Goal: Task Accomplishment & Management: Use online tool/utility

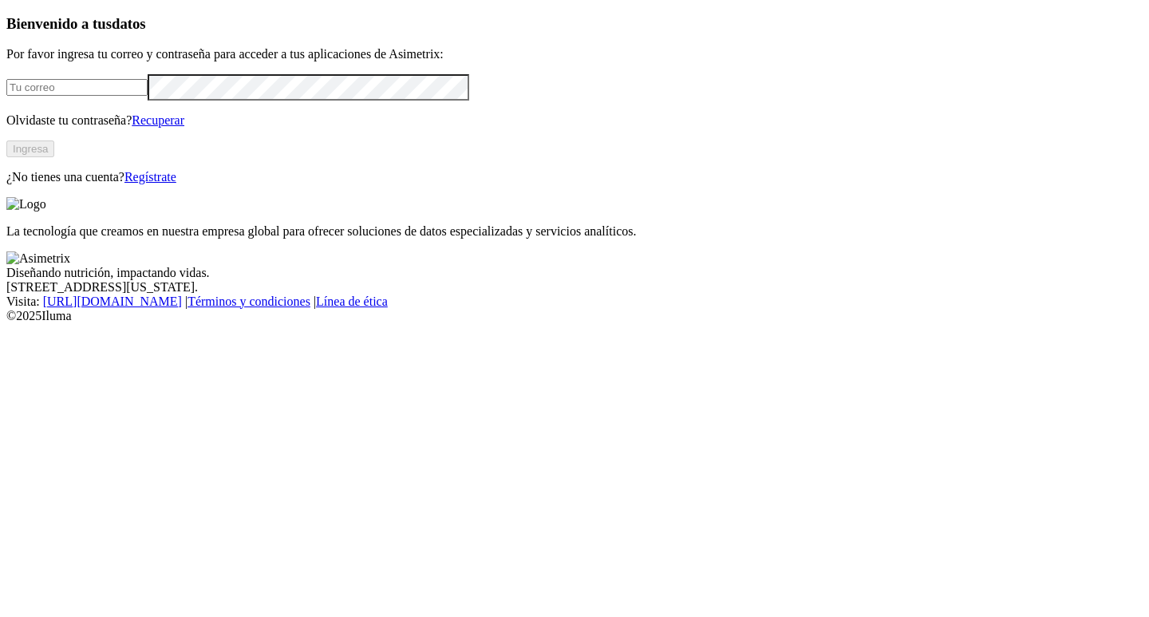
type input "[EMAIL_ADDRESS][PERSON_NAME][DOMAIN_NAME]"
click at [54, 157] on button "Ingresa" at bounding box center [30, 148] width 48 height 17
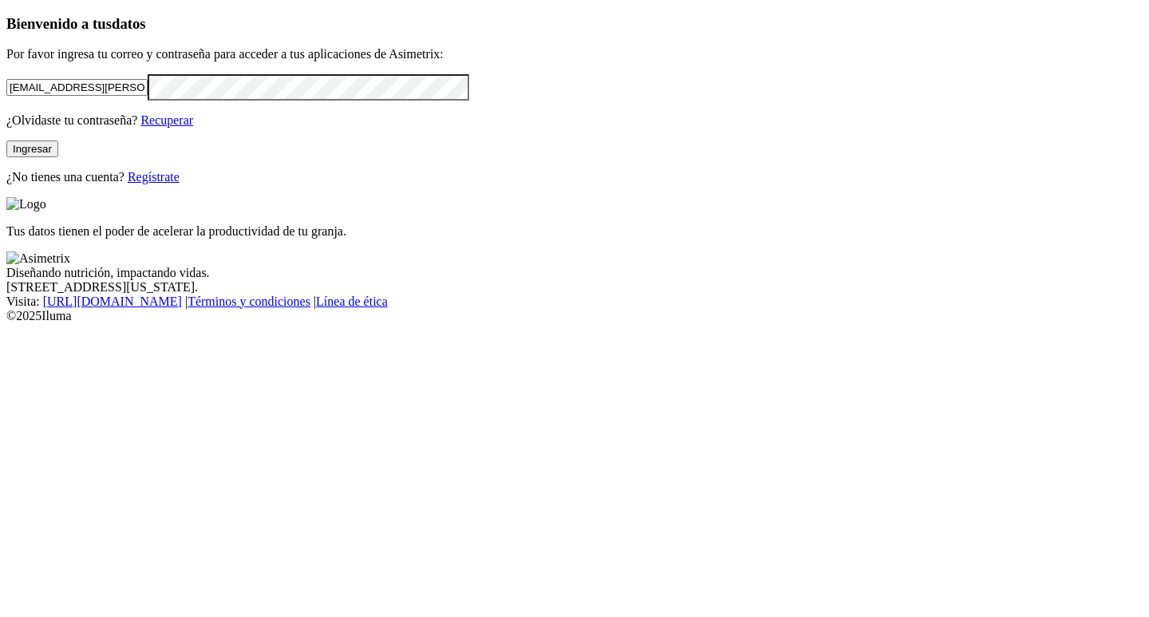
click at [148, 96] on input "[EMAIL_ADDRESS][PERSON_NAME][DOMAIN_NAME]" at bounding box center [76, 87] width 141 height 17
type input "o"
paste input "[EMAIL_ADDRESS][DOMAIN_NAME]"
type input "[EMAIL_ADDRESS][DOMAIN_NAME]"
click input "submit" at bounding box center [0, 0] width 0 height 0
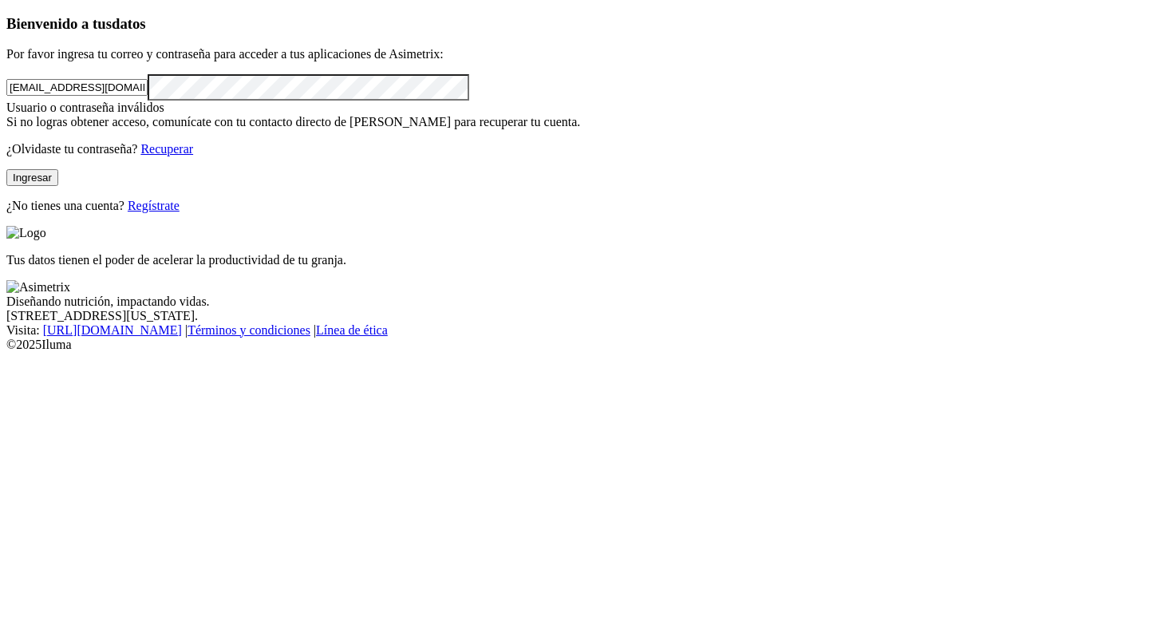
click at [58, 186] on button "Ingresar" at bounding box center [32, 177] width 52 height 17
click input "submit" at bounding box center [0, 0] width 0 height 0
click at [53, 213] on div "Bienvenido a tus datos Por favor ingresa tu correo y contraseña para acceder a …" at bounding box center [574, 114] width 1136 height 198
